Goal: Browse casually

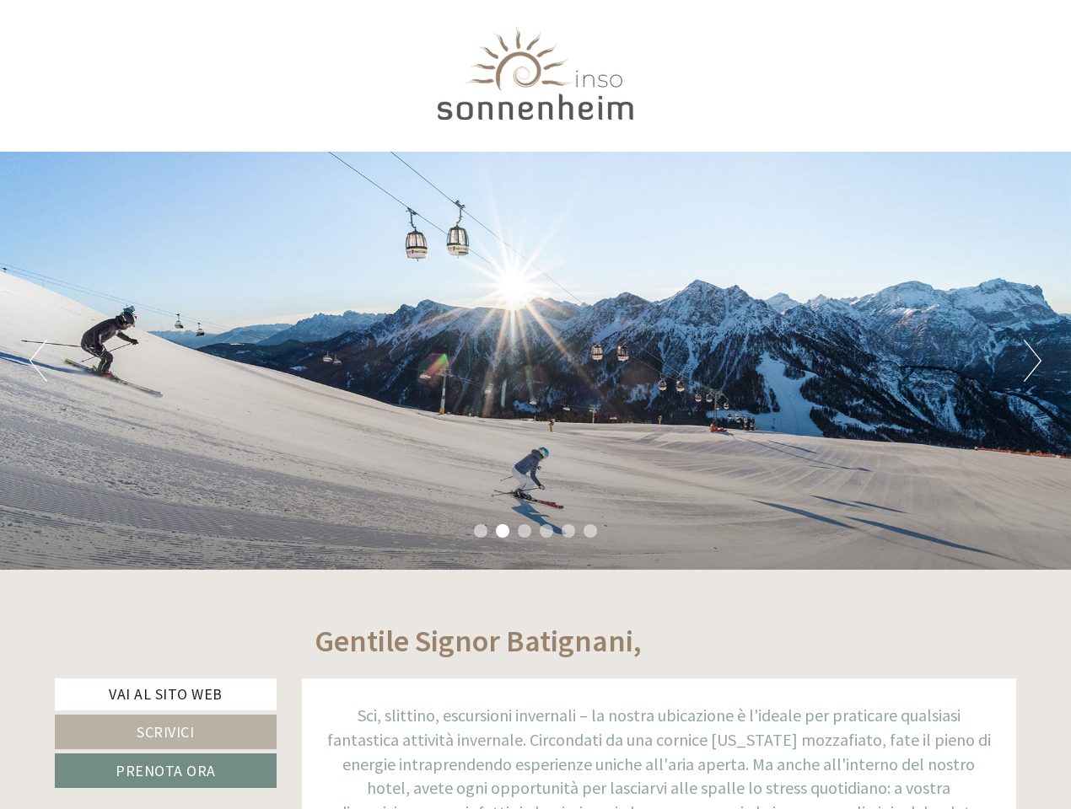
click at [535, 405] on div "Previous Next 1 2 3 4 5 6" at bounding box center [535, 361] width 1071 height 418
click at [38, 361] on button "Previous" at bounding box center [39, 361] width 18 height 42
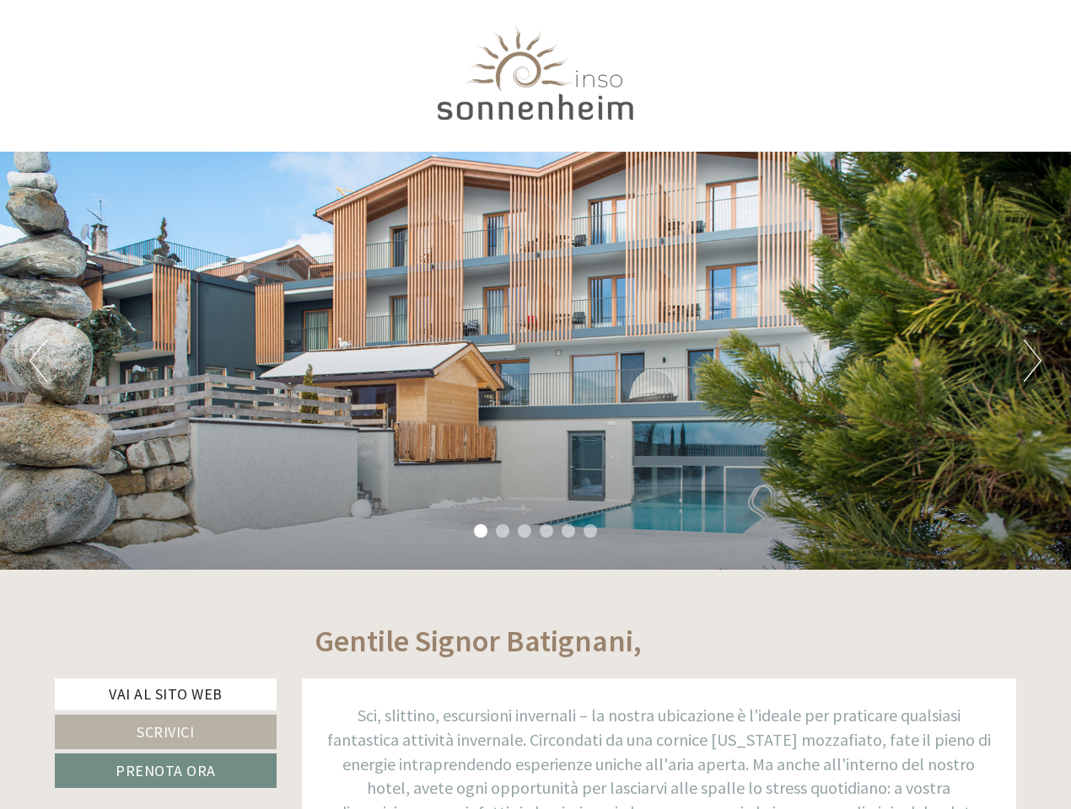
click at [535, 361] on div "Previous Next 1 2 3 4 5 6" at bounding box center [535, 361] width 1071 height 418
click at [1032, 361] on button "Next" at bounding box center [1032, 361] width 18 height 42
click at [481, 531] on li "1" at bounding box center [480, 530] width 13 height 13
click at [502, 531] on li "2" at bounding box center [502, 530] width 13 height 13
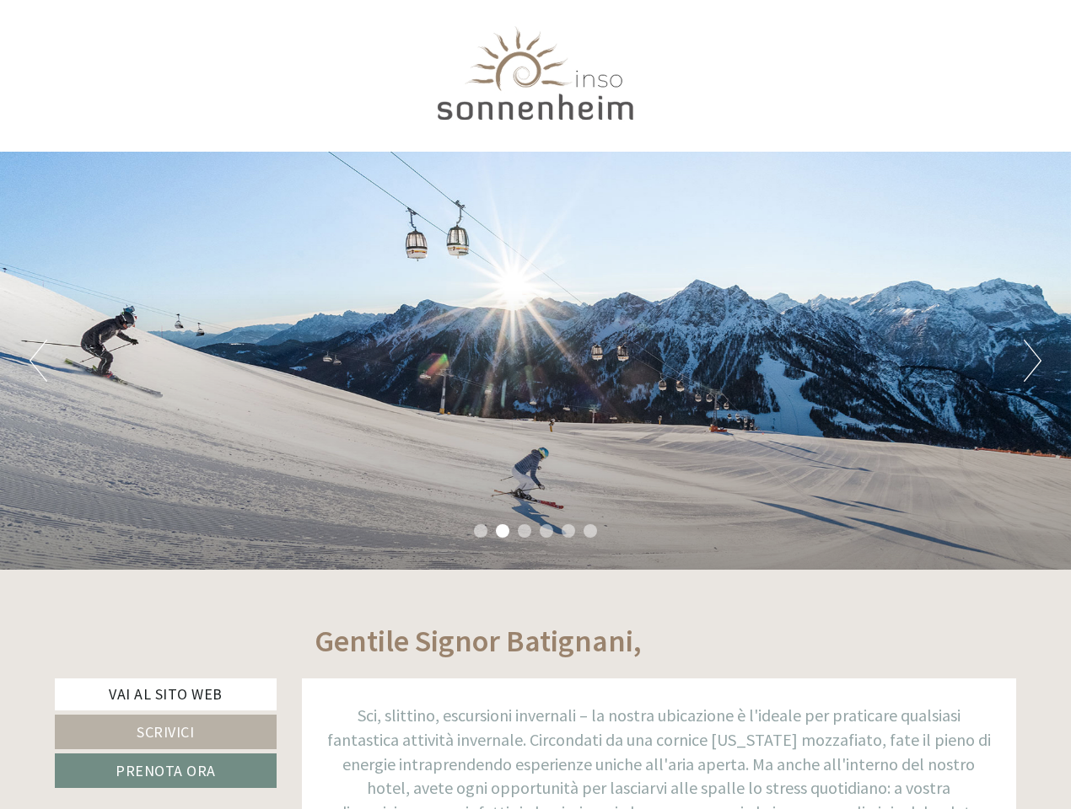
click at [524, 531] on li "3" at bounding box center [524, 530] width 13 height 13
click at [546, 531] on li "4" at bounding box center [546, 530] width 13 height 13
click at [568, 531] on li "5" at bounding box center [567, 530] width 13 height 13
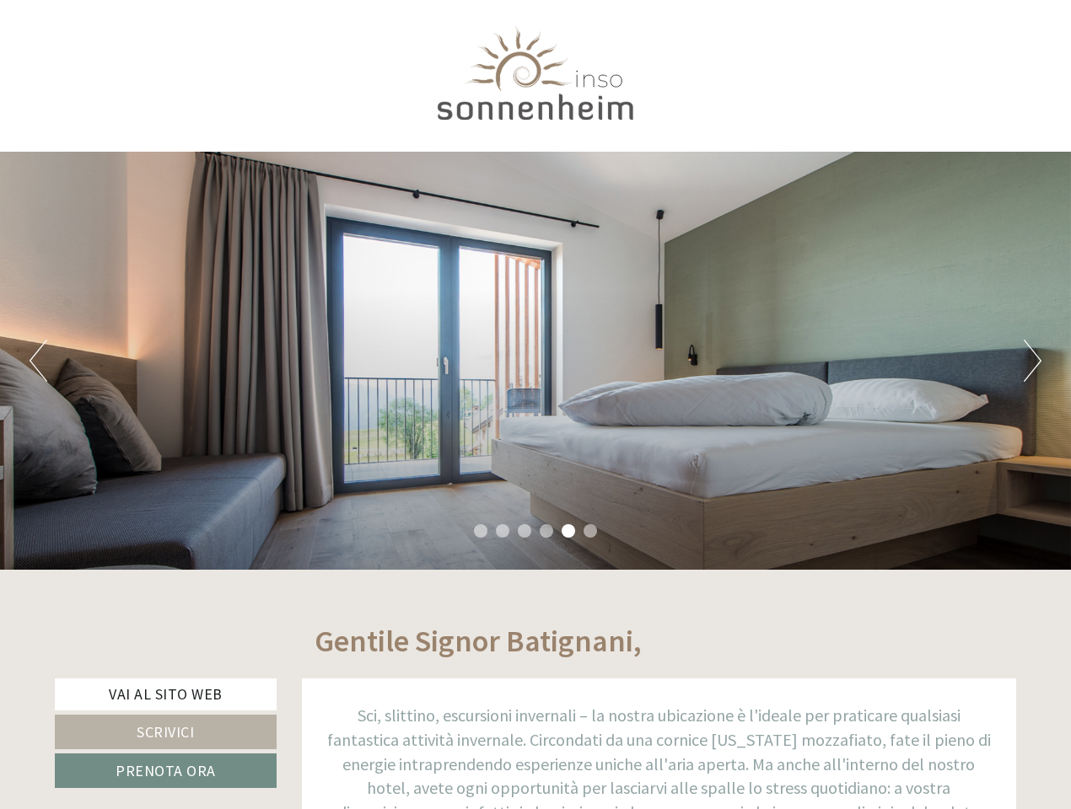
click at [590, 531] on li "6" at bounding box center [589, 530] width 13 height 13
